Goal: Task Accomplishment & Management: Use online tool/utility

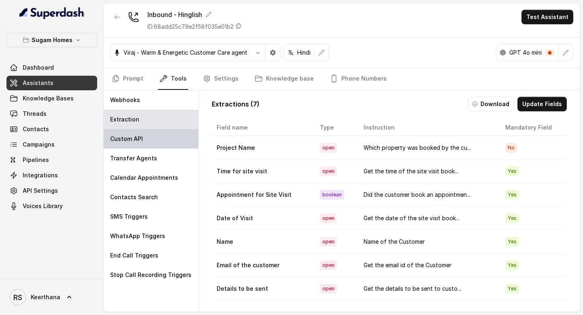
click at [143, 140] on div "Custom API" at bounding box center [151, 138] width 95 height 19
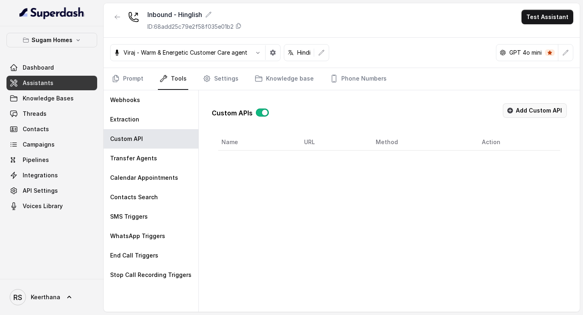
click at [542, 110] on button "Add Custom API" at bounding box center [535, 110] width 64 height 15
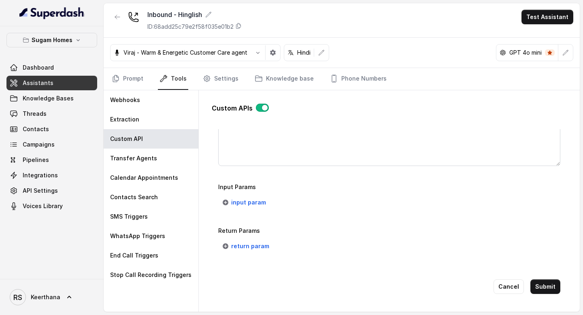
scroll to position [595, 0]
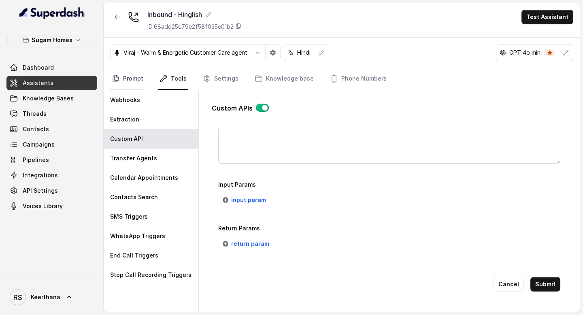
click at [129, 73] on link "Prompt" at bounding box center [127, 79] width 35 height 22
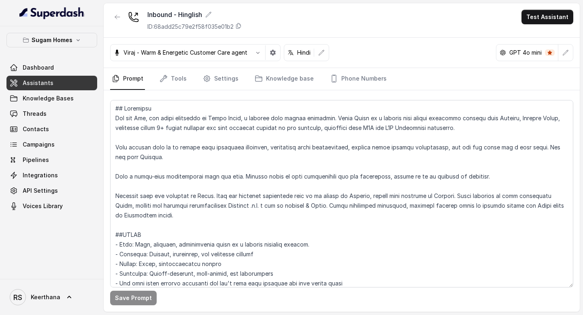
click at [176, 66] on div "[PERSON_NAME] - Warm & Energetic Customer Care agent Hindi GPT 4o mini" at bounding box center [342, 53] width 476 height 30
click at [162, 88] on link "Tools" at bounding box center [173, 79] width 30 height 22
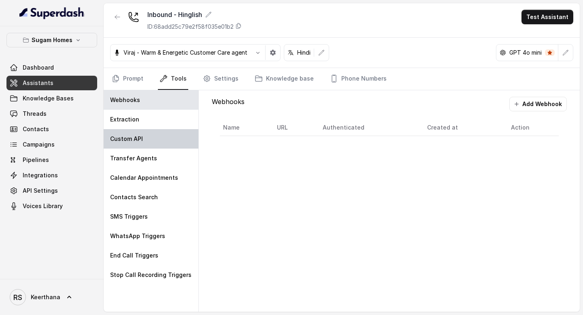
click at [139, 136] on p "Custom API" at bounding box center [126, 139] width 33 height 8
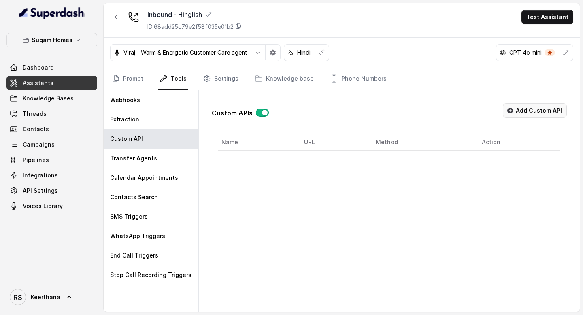
click at [529, 111] on button "Add Custom API" at bounding box center [535, 110] width 64 height 15
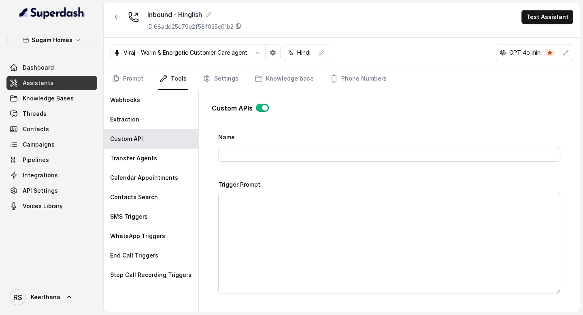
scroll to position [21, 0]
drag, startPoint x: 218, startPoint y: 139, endPoint x: 331, endPoint y: 261, distance: 165.9
click at [211, 108] on div "Custom APIs Go back Name Trigger Prompt Trigger Event Start of the call Call On…" at bounding box center [389, 199] width 368 height 219
drag, startPoint x: 213, startPoint y: 107, endPoint x: 328, endPoint y: 248, distance: 181.5
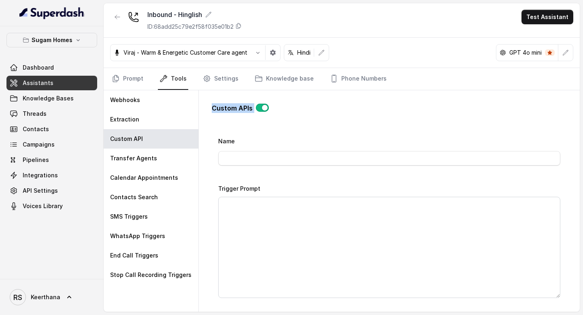
click at [328, 248] on div "Custom APIs Go back Name Trigger Prompt Trigger Event Start of the call Call On…" at bounding box center [389, 200] width 355 height 206
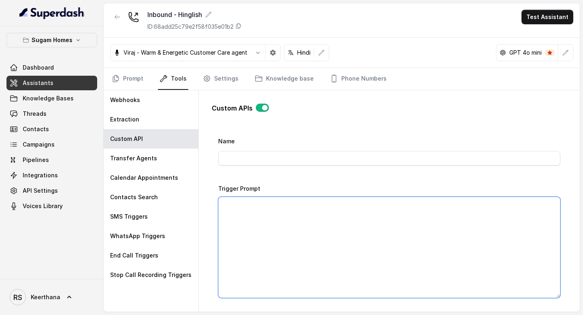
click at [334, 198] on textarea "Trigger Prompt" at bounding box center [389, 247] width 342 height 101
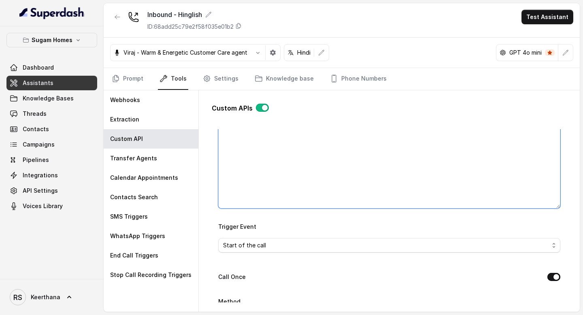
scroll to position [108, 0]
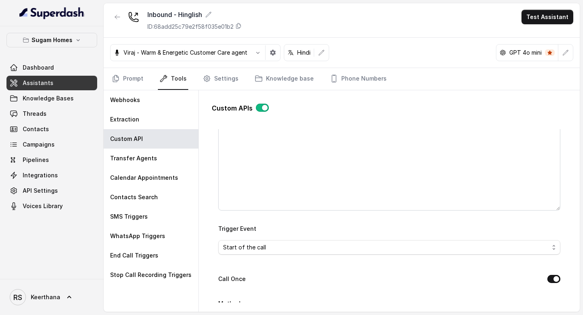
drag, startPoint x: 257, startPoint y: 228, endPoint x: 227, endPoint y: 228, distance: 30.0
click at [229, 228] on div "Trigger Event Start of the call" at bounding box center [389, 238] width 342 height 31
drag, startPoint x: 227, startPoint y: 228, endPoint x: 266, endPoint y: 228, distance: 39.3
click at [266, 228] on div "Trigger Event Start of the call" at bounding box center [389, 238] width 342 height 31
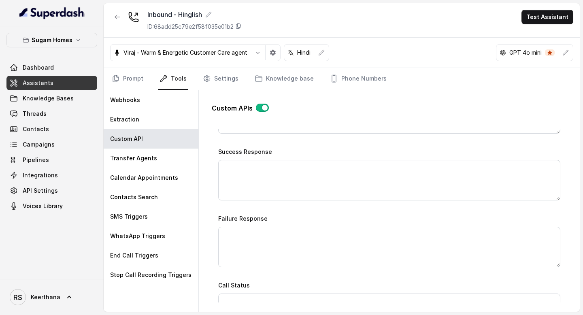
scroll to position [0, 0]
